Goal: Task Accomplishment & Management: Use online tool/utility

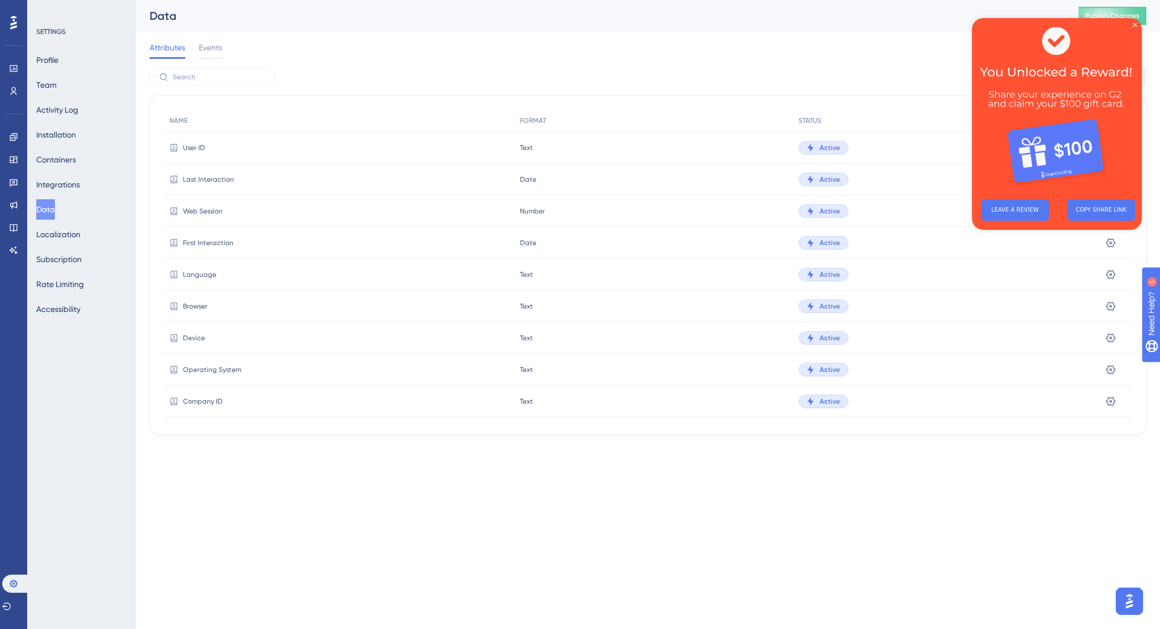
scroll to position [1849, 0]
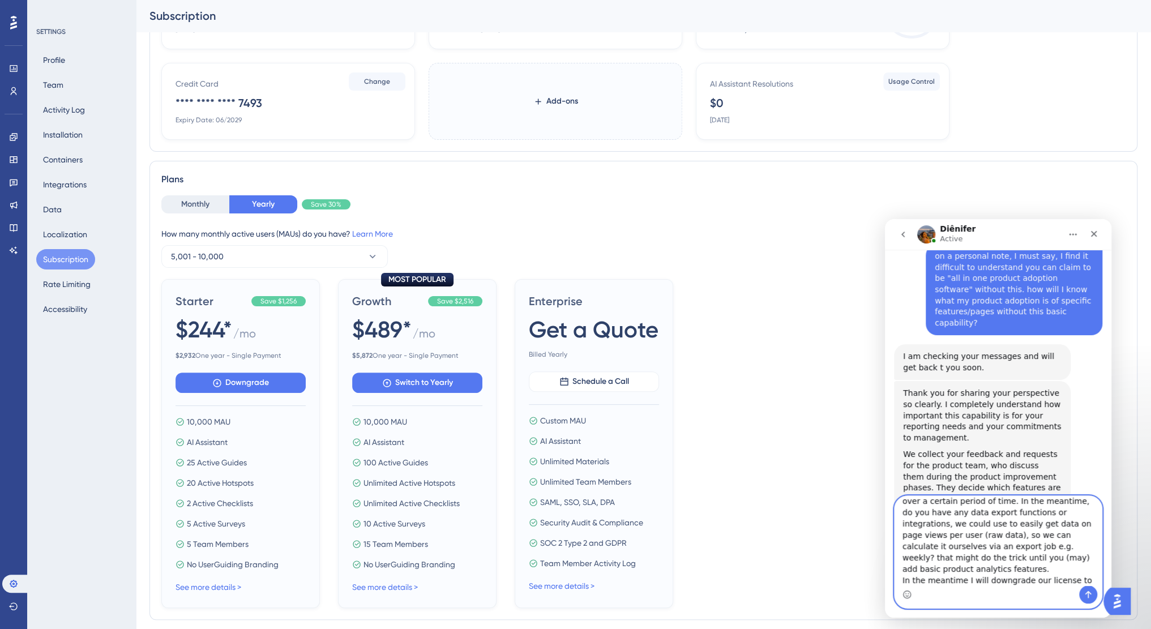
scroll to position [113, 0]
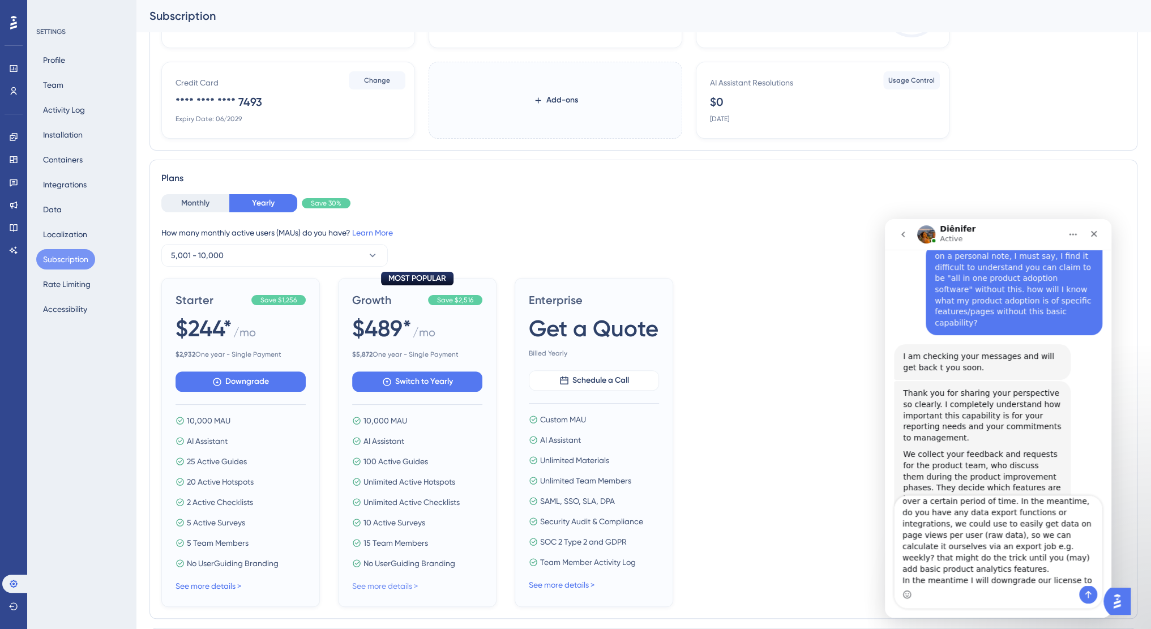
click at [405, 581] on link "See more details >" at bounding box center [385, 585] width 66 height 9
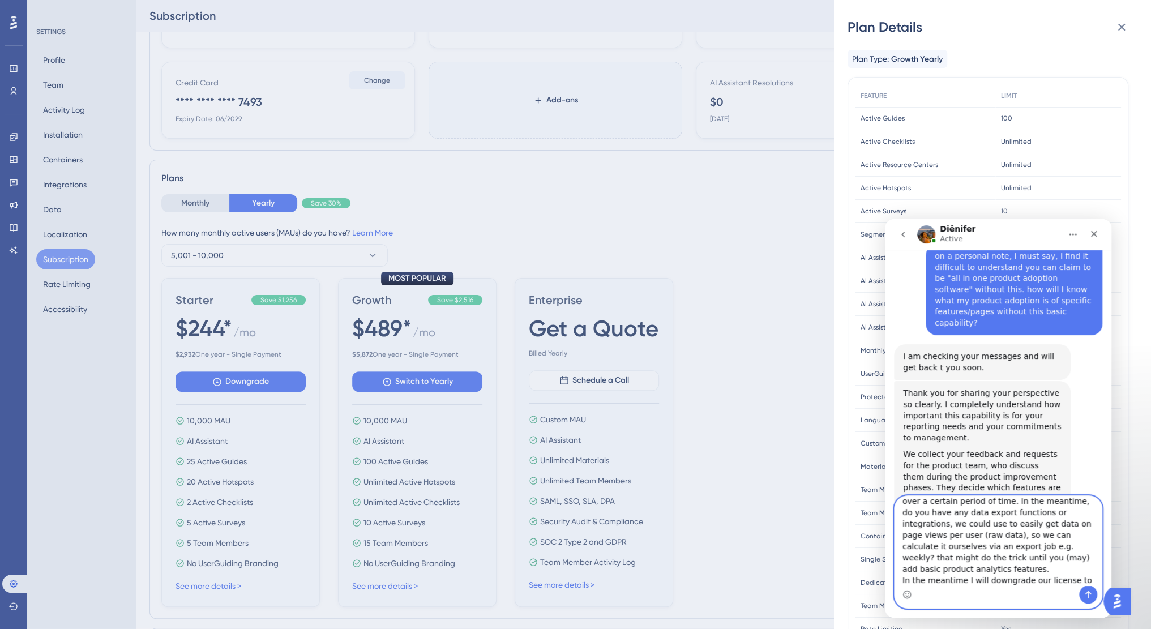
click at [986, 577] on textarea "We cannot use Google Analytics as our platform has both a B2C facing part and a…" at bounding box center [998, 540] width 207 height 89
type textarea "We cannot use Google Analytics as our platform has both a B2C facing part and a…"
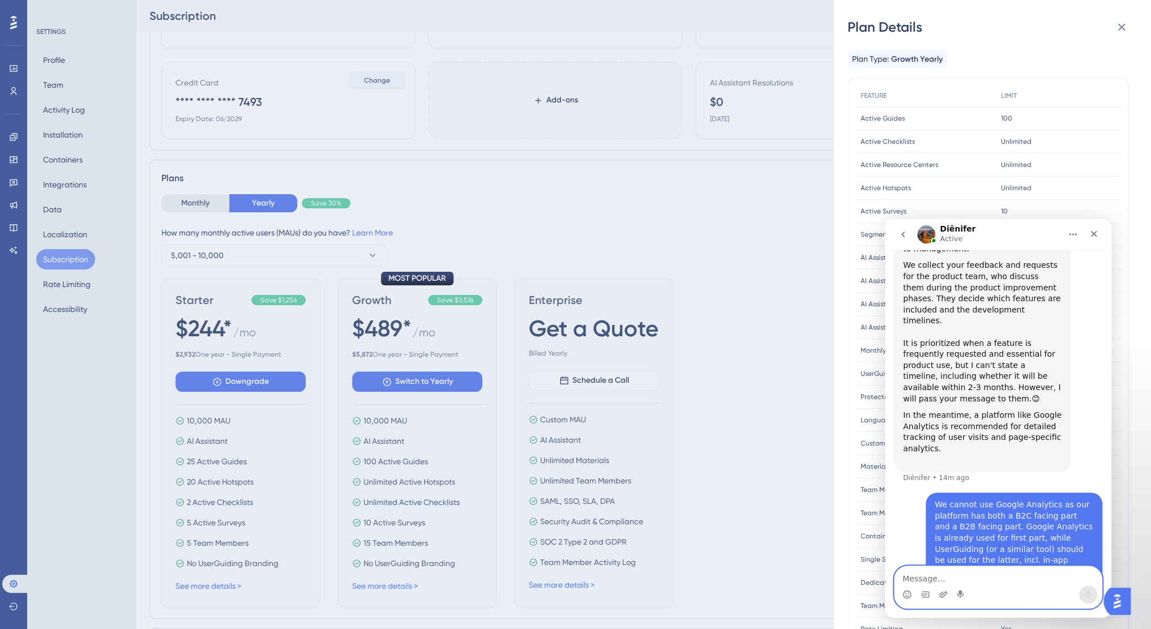
scroll to position [1782, 0]
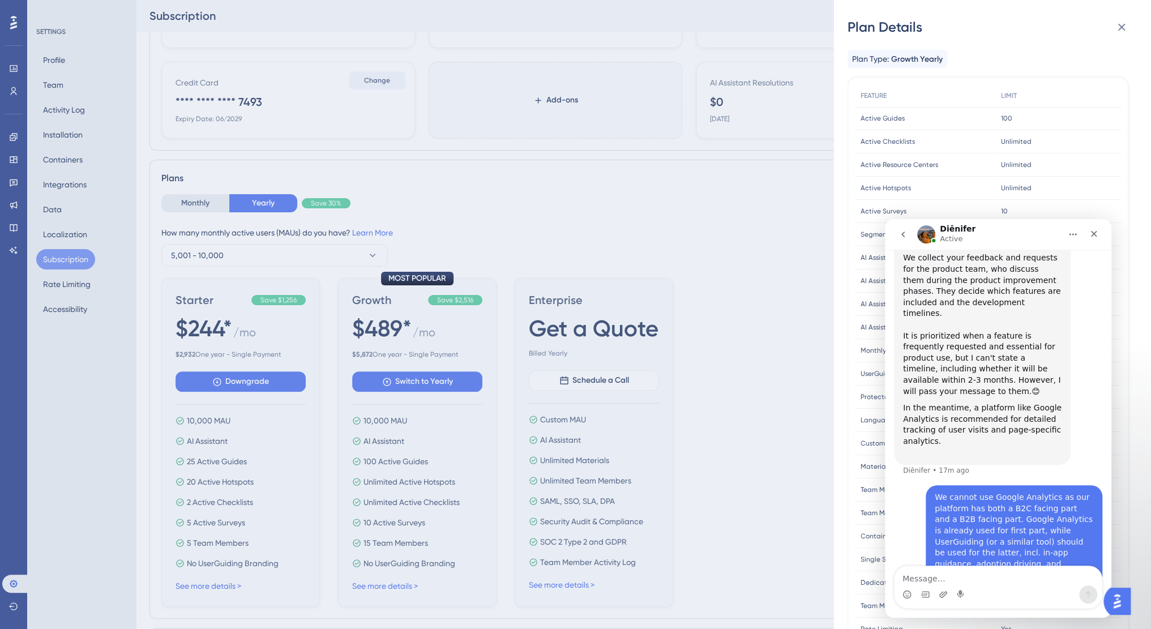
click at [79, 249] on div "Plan Details Plan Type: Growth Yearly FEATURE LIMIT Active Guides Active Guides…" at bounding box center [575, 314] width 1151 height 629
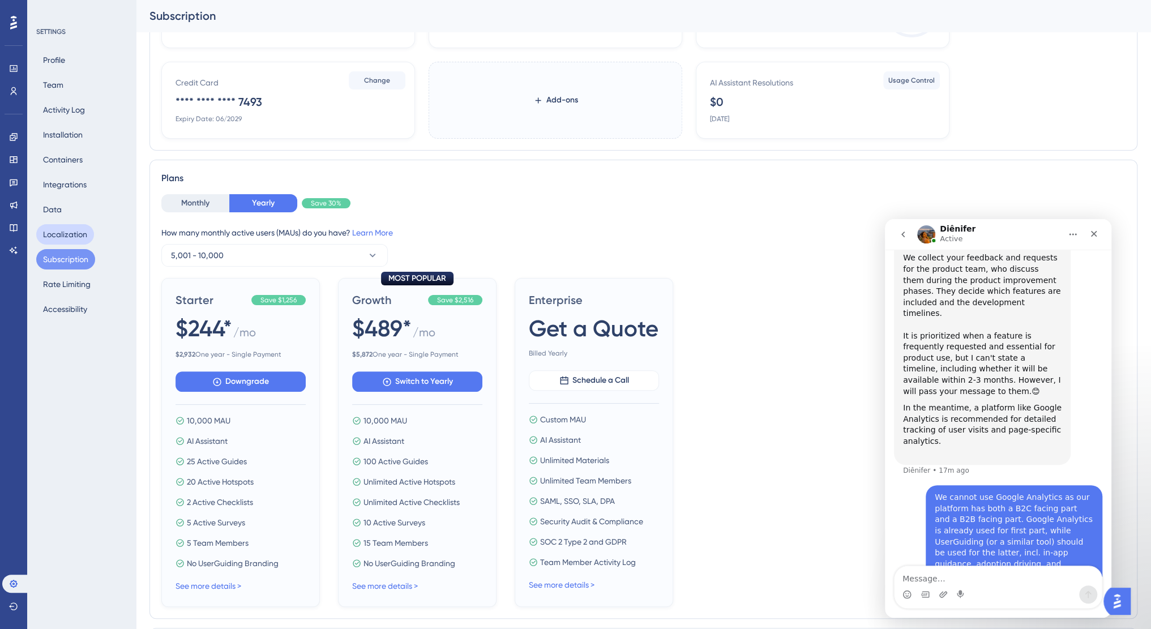
click at [71, 239] on button "Localization" at bounding box center [65, 234] width 58 height 20
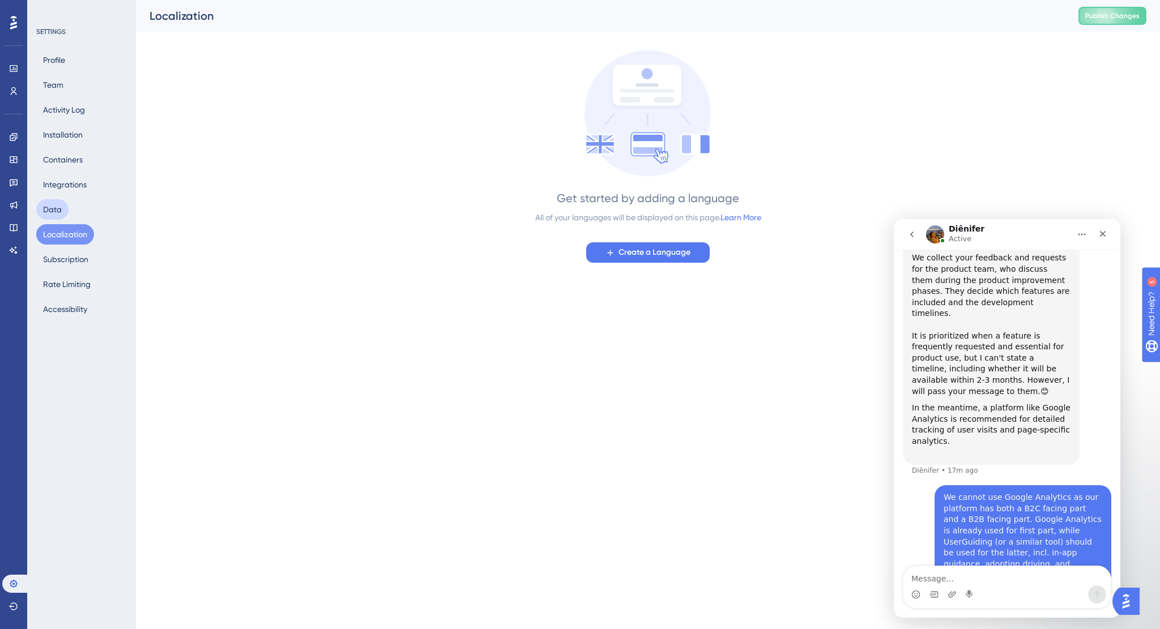
click at [62, 205] on button "Data" at bounding box center [52, 209] width 32 height 20
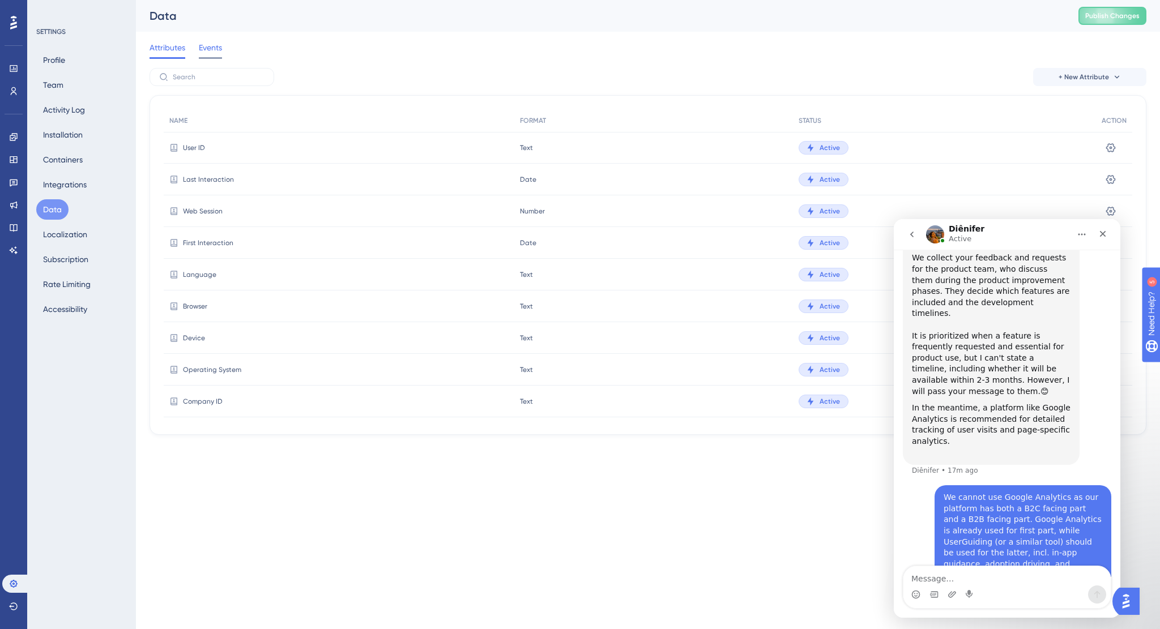
click at [221, 51] on span "Events" at bounding box center [210, 48] width 23 height 14
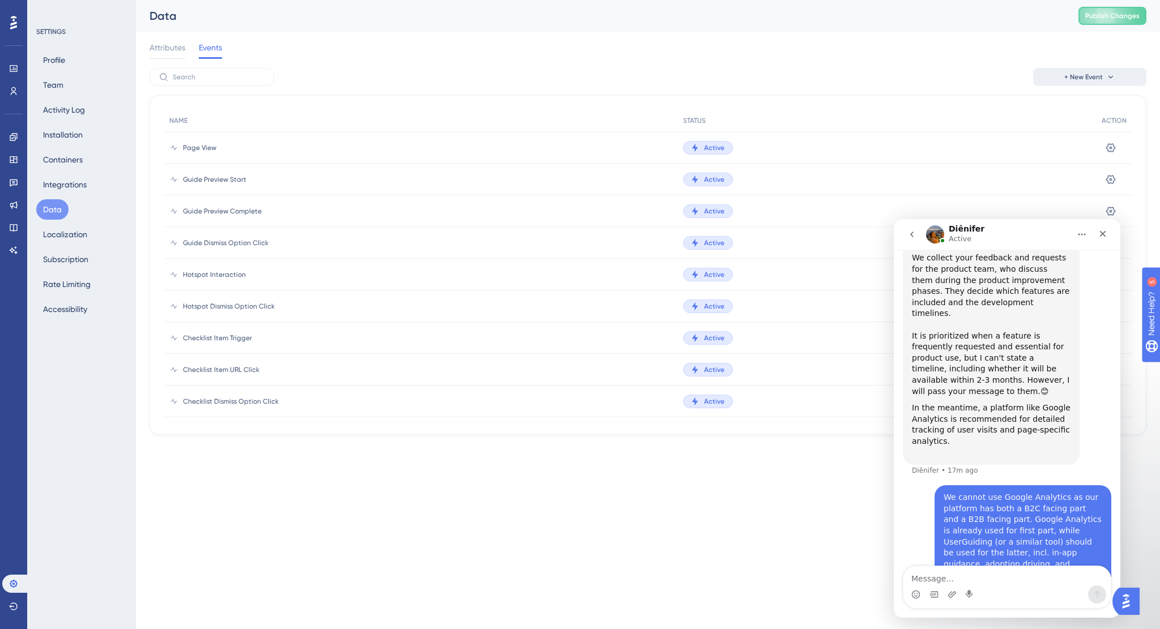
click at [1094, 81] on span "+ New Event" at bounding box center [1083, 76] width 39 height 9
click at [1078, 111] on span "Custom Event" at bounding box center [1073, 109] width 49 height 14
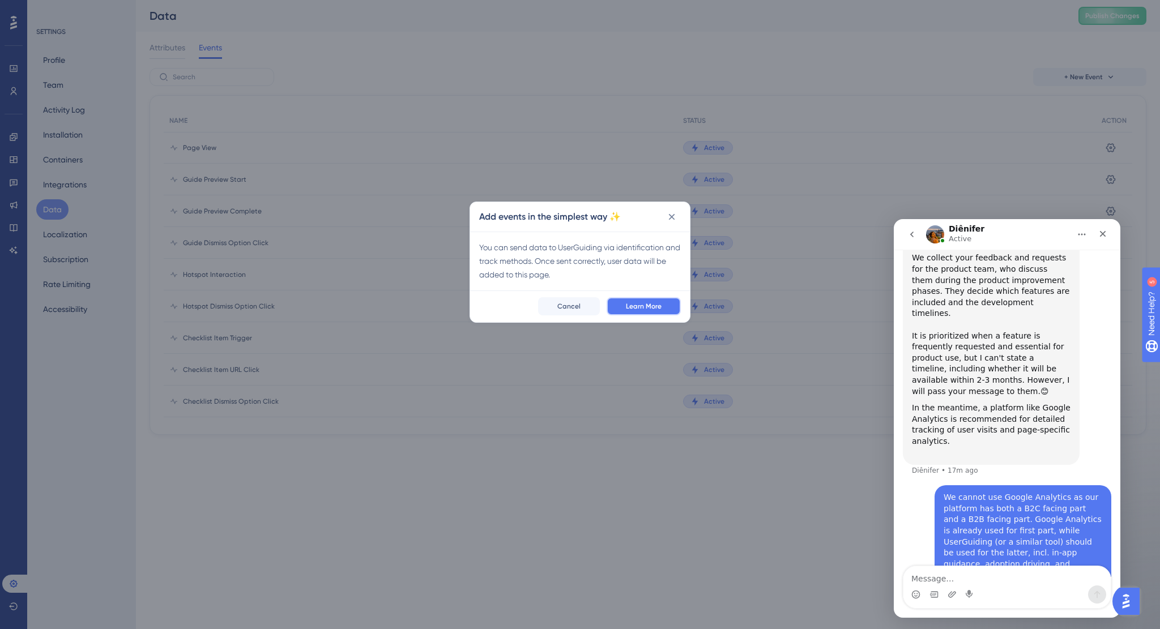
click at [655, 304] on span "Learn More" at bounding box center [644, 306] width 36 height 9
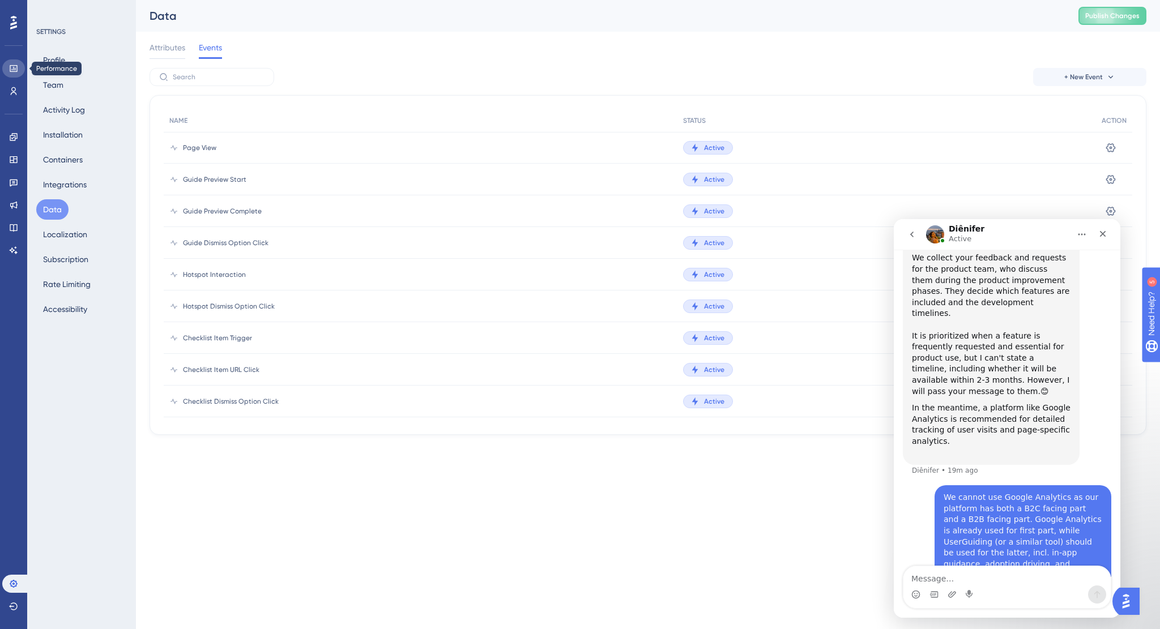
click at [14, 67] on icon at bounding box center [13, 68] width 9 height 9
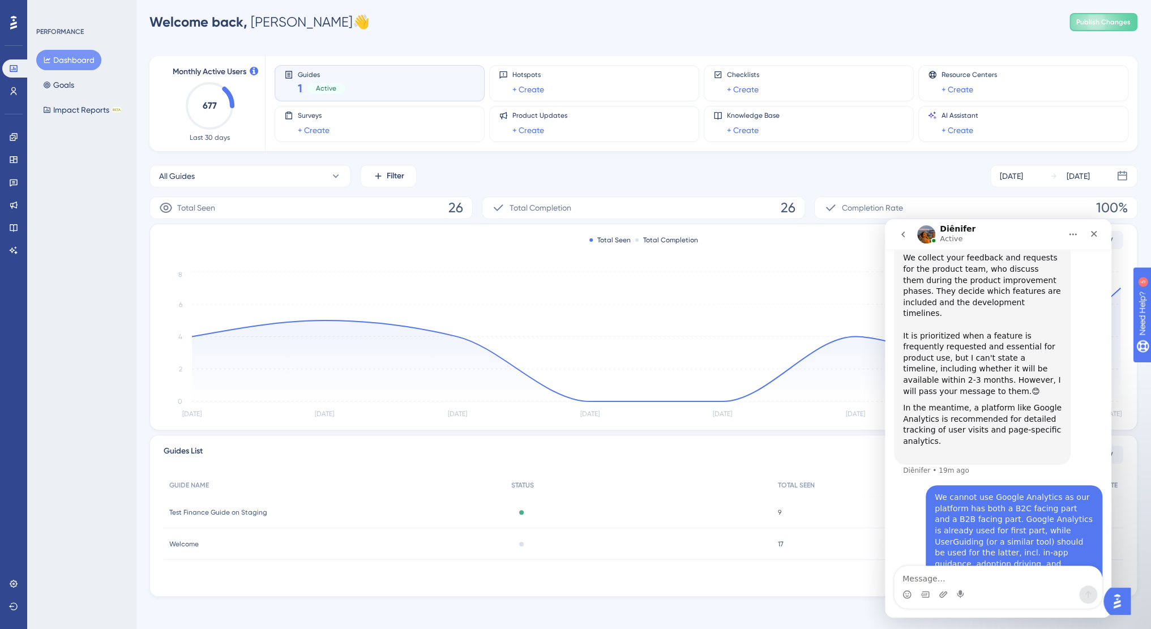
scroll to position [11, 0]
click at [333, 174] on icon at bounding box center [335, 172] width 11 height 11
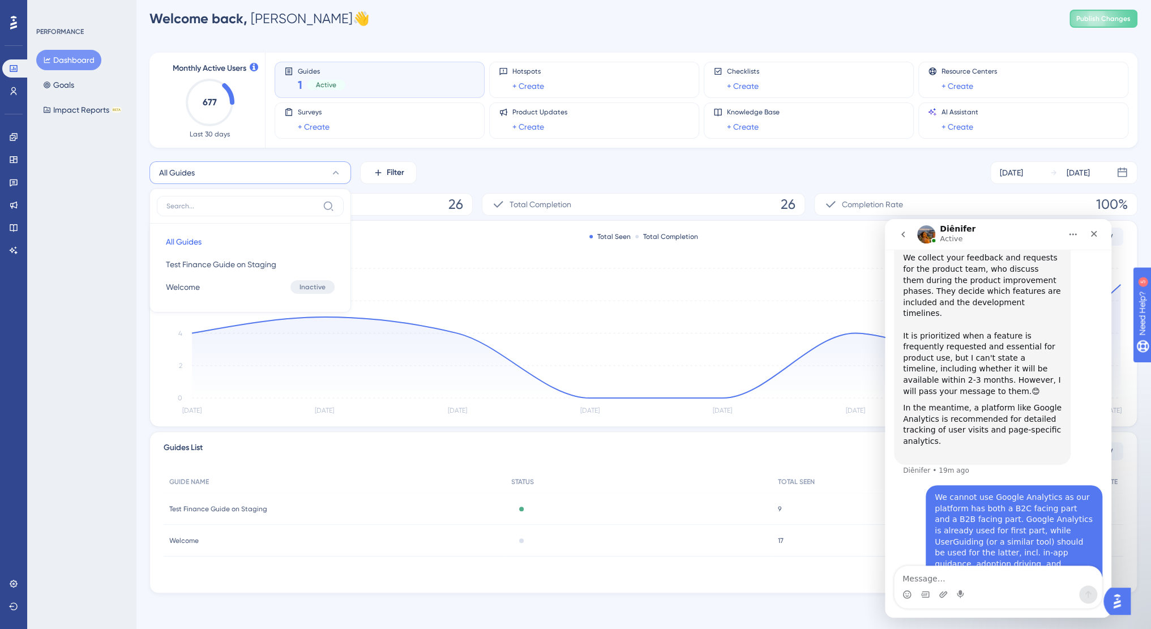
click at [333, 174] on icon at bounding box center [336, 172] width 6 height 3
click at [874, 209] on span "Completion Rate" at bounding box center [872, 205] width 61 height 14
click at [83, 110] on button "Impact Reports BETA" at bounding box center [82, 110] width 92 height 20
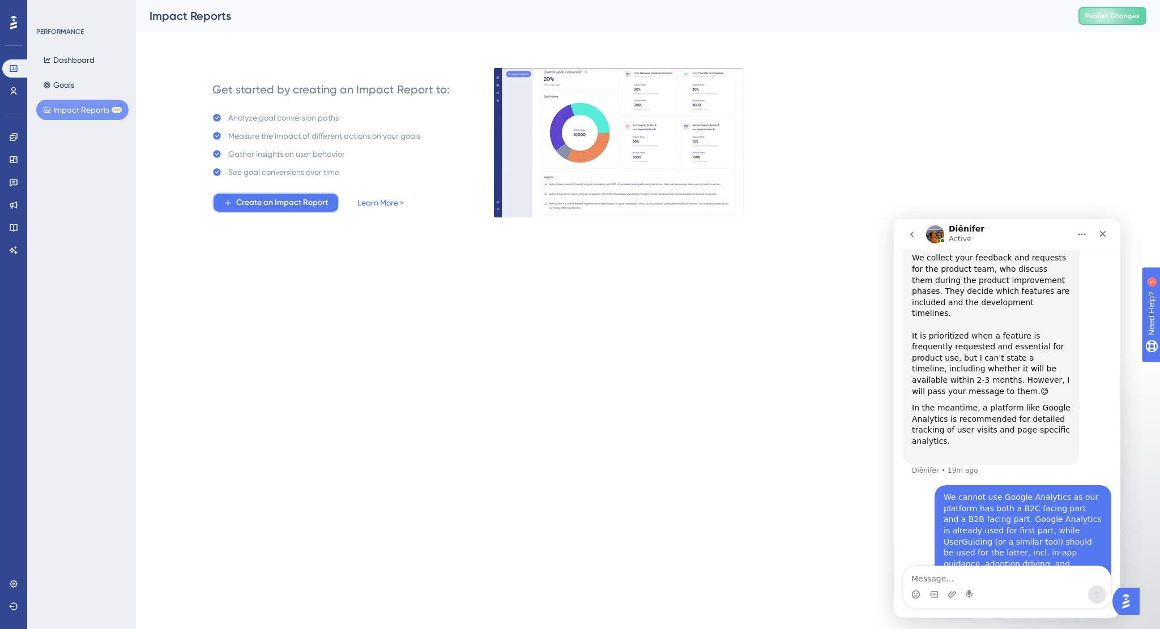
click at [294, 207] on span "Create an Impact Report" at bounding box center [282, 203] width 92 height 14
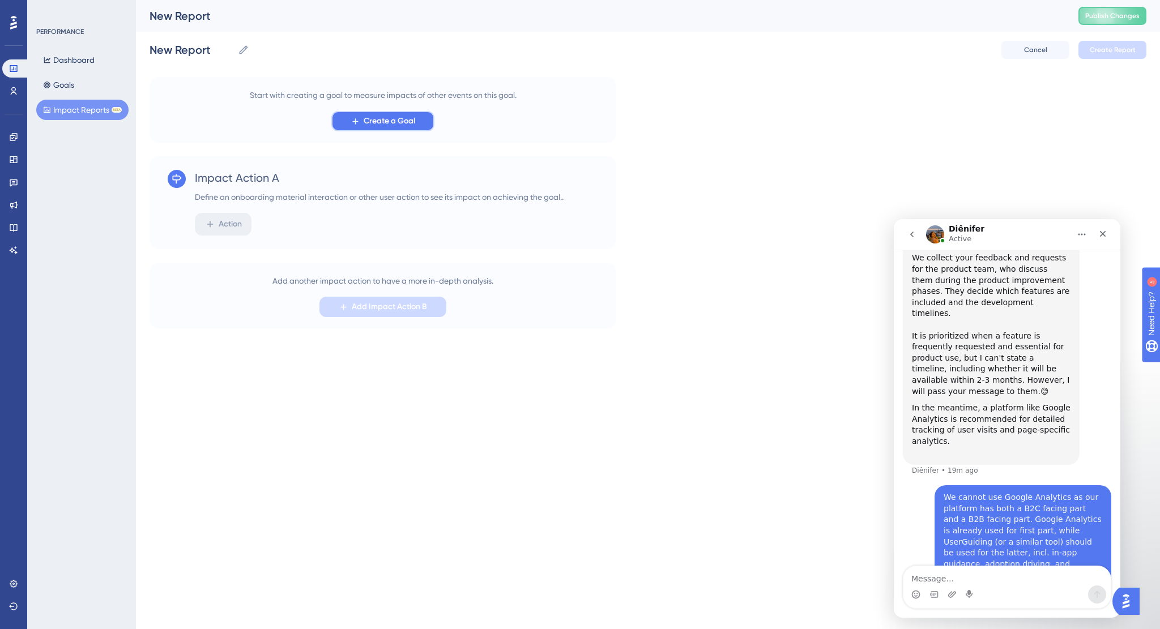
click at [380, 122] on span "Create a Goal" at bounding box center [390, 121] width 52 height 14
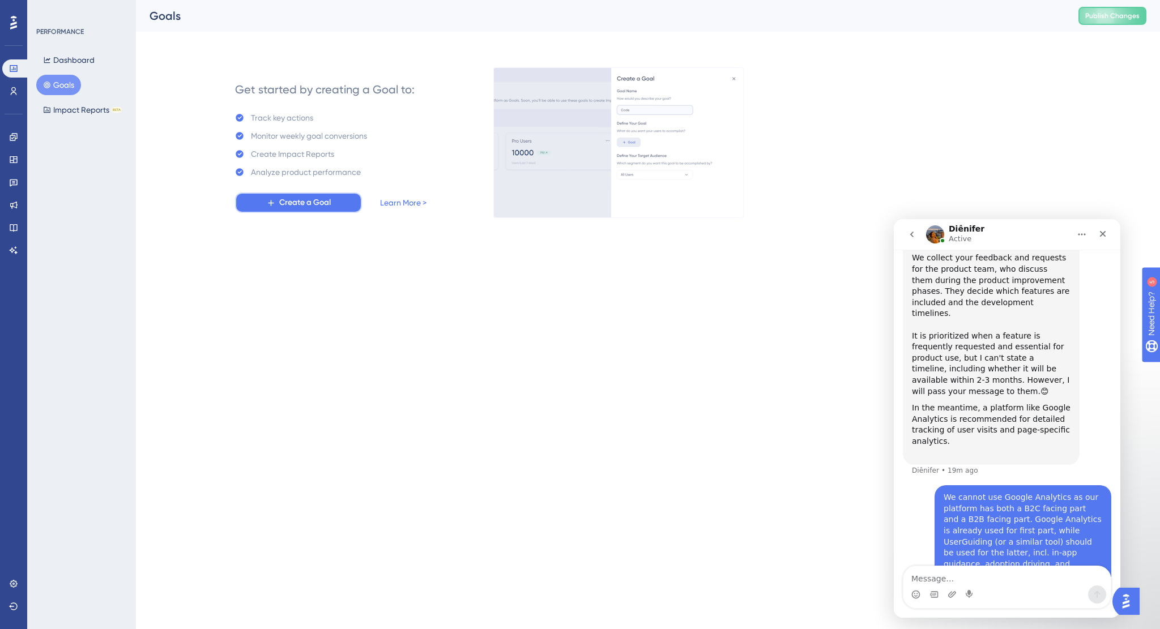
click at [315, 199] on span "Create a Goal" at bounding box center [305, 203] width 52 height 14
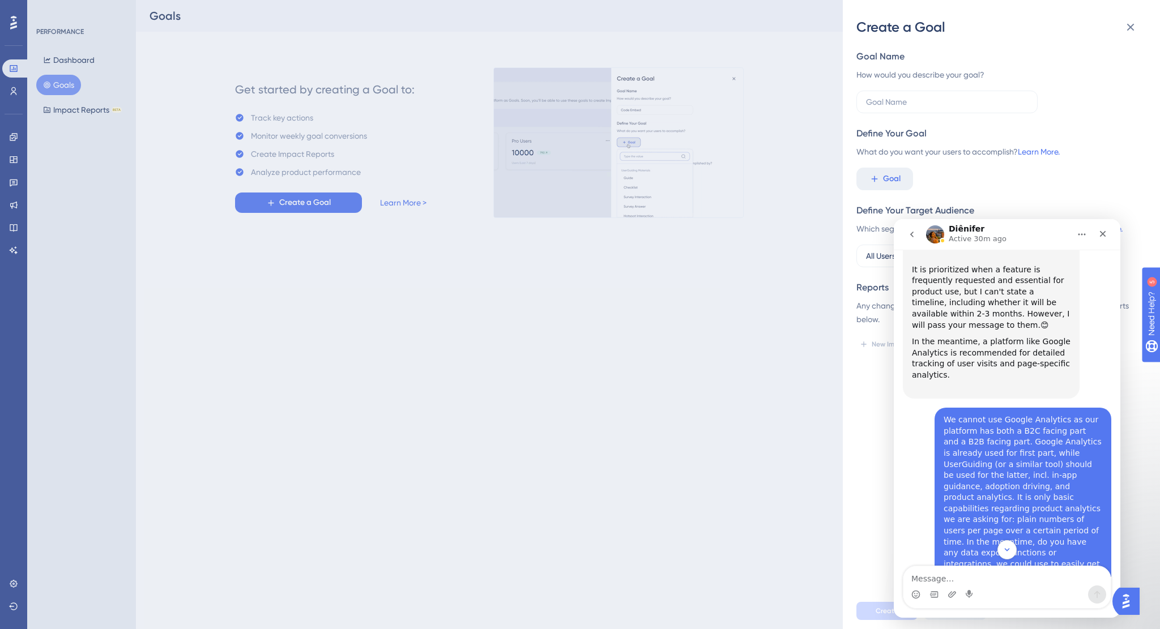
scroll to position [1849, 0]
